Goal: Transaction & Acquisition: Purchase product/service

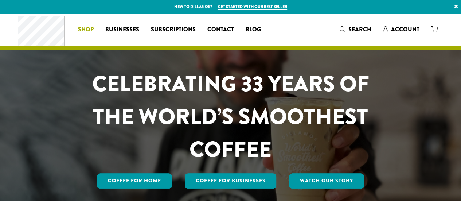
click at [90, 26] on span "Shop" at bounding box center [86, 29] width 16 height 9
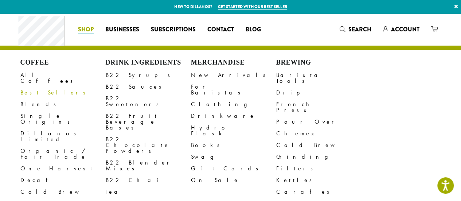
click at [40, 87] on link "Best Sellers" at bounding box center [62, 93] width 85 height 12
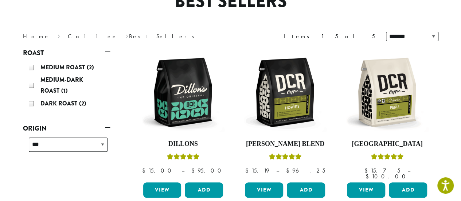
scroll to position [81, 0]
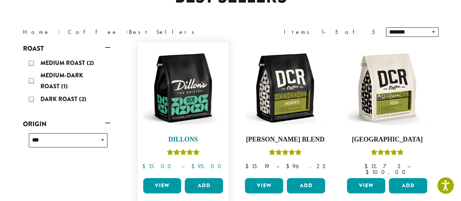
click at [197, 92] on img at bounding box center [183, 88] width 84 height 84
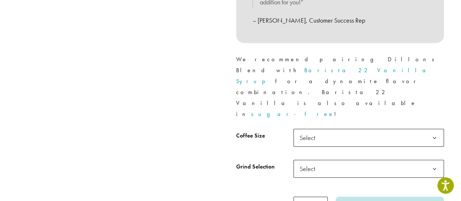
scroll to position [302, 0]
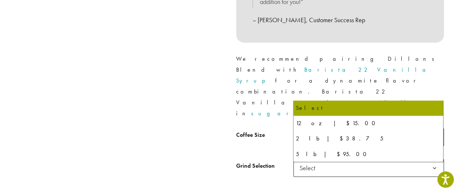
click at [325, 128] on span "Select" at bounding box center [368, 137] width 150 height 18
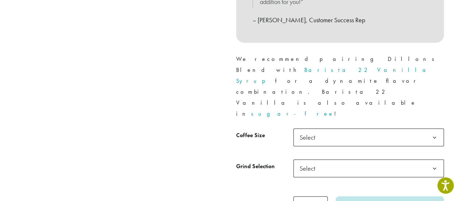
click at [325, 128] on span "Select" at bounding box center [368, 137] width 150 height 18
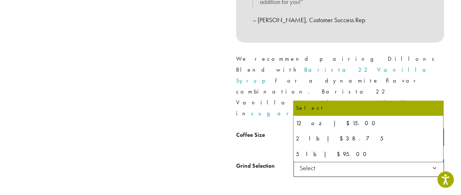
click at [324, 128] on span "Select" at bounding box center [368, 137] width 150 height 18
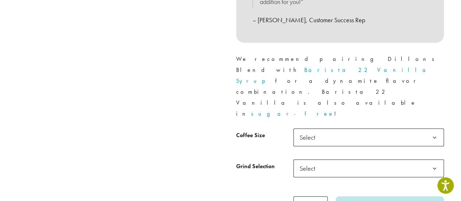
click at [324, 128] on span "Select" at bounding box center [368, 137] width 150 height 18
